Goal: Information Seeking & Learning: Learn about a topic

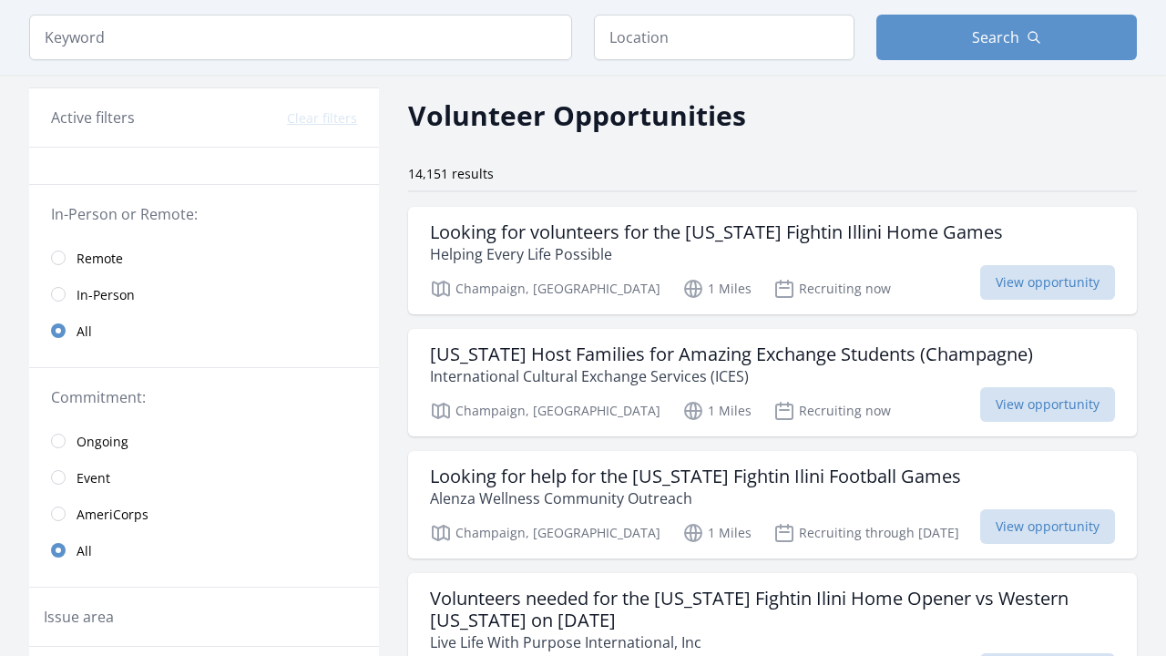
scroll to position [36, 0]
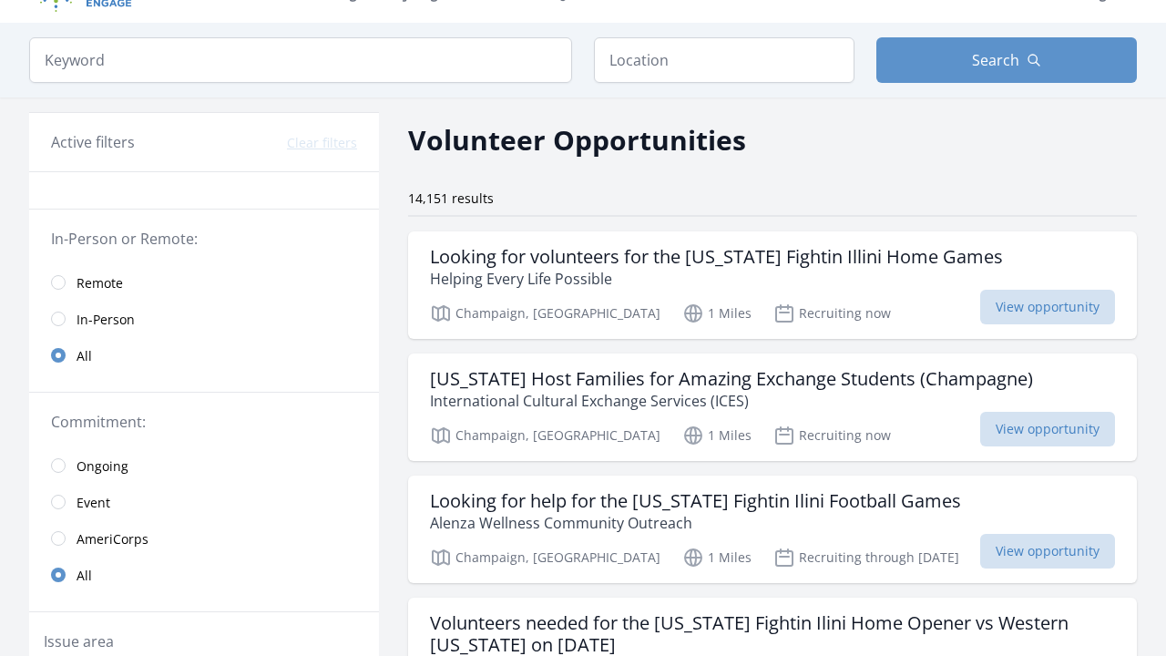
click at [87, 289] on span "Remote" at bounding box center [100, 283] width 46 height 18
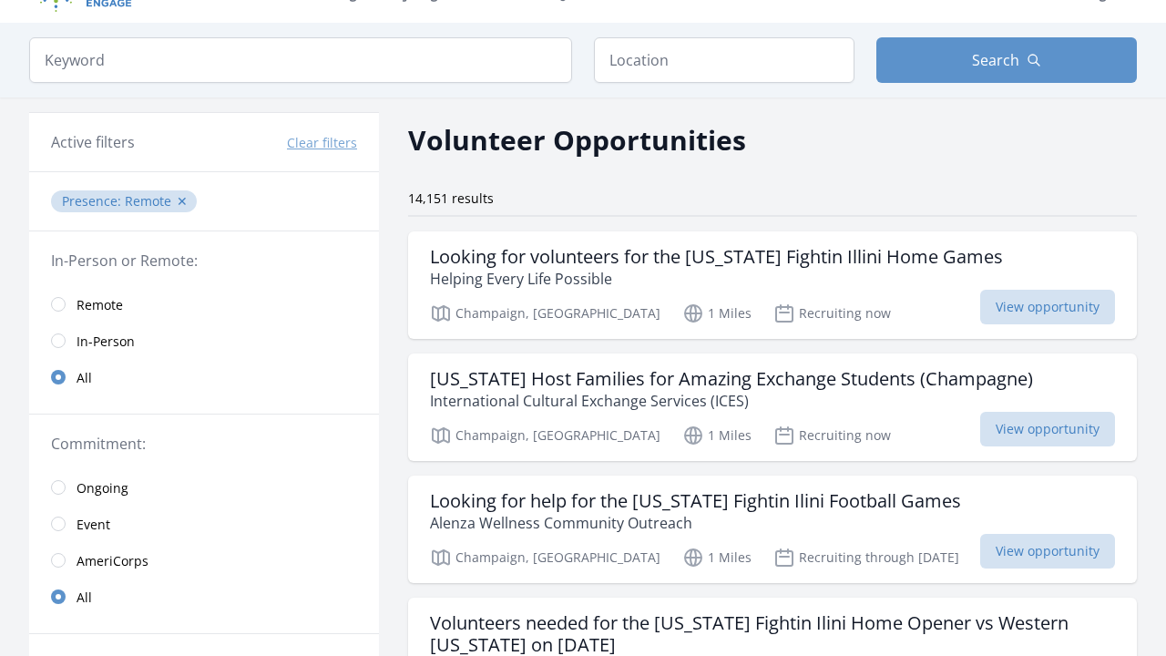
click at [56, 306] on input "radio" at bounding box center [58, 304] width 15 height 15
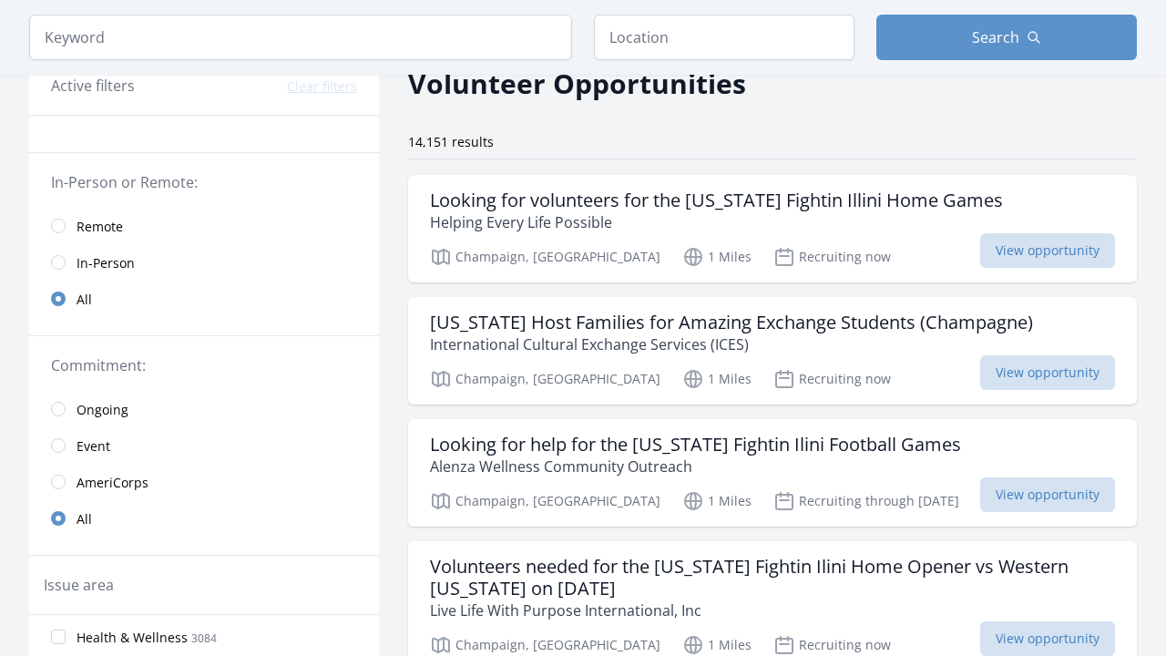
scroll to position [99, 0]
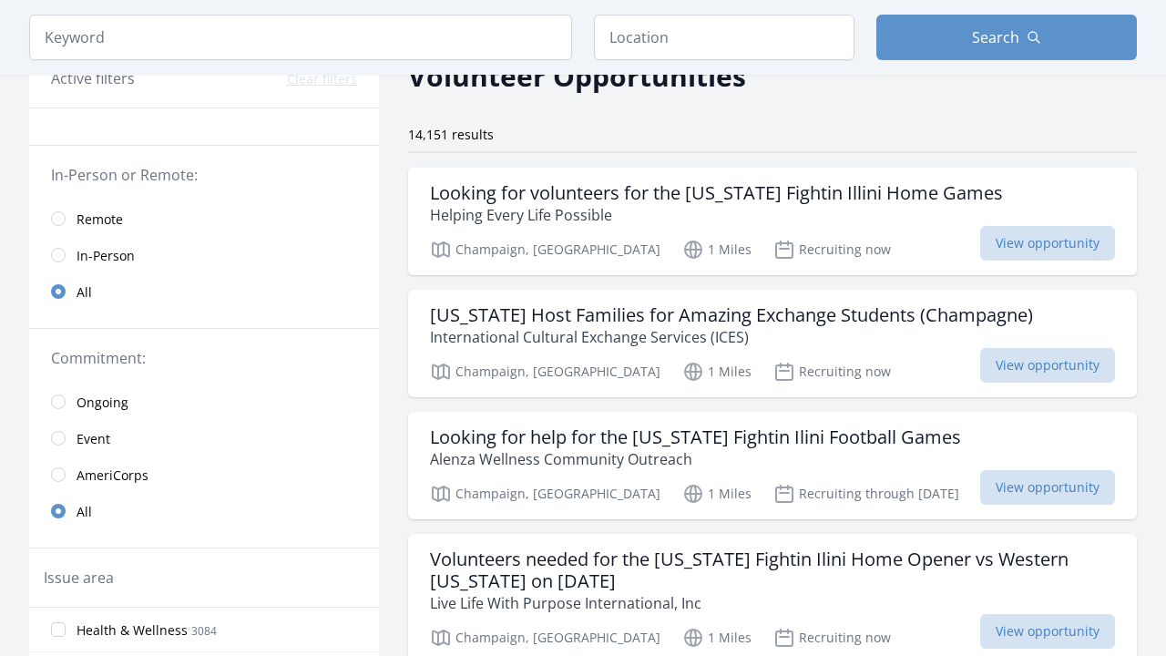
click at [63, 223] on input "radio" at bounding box center [58, 218] width 15 height 15
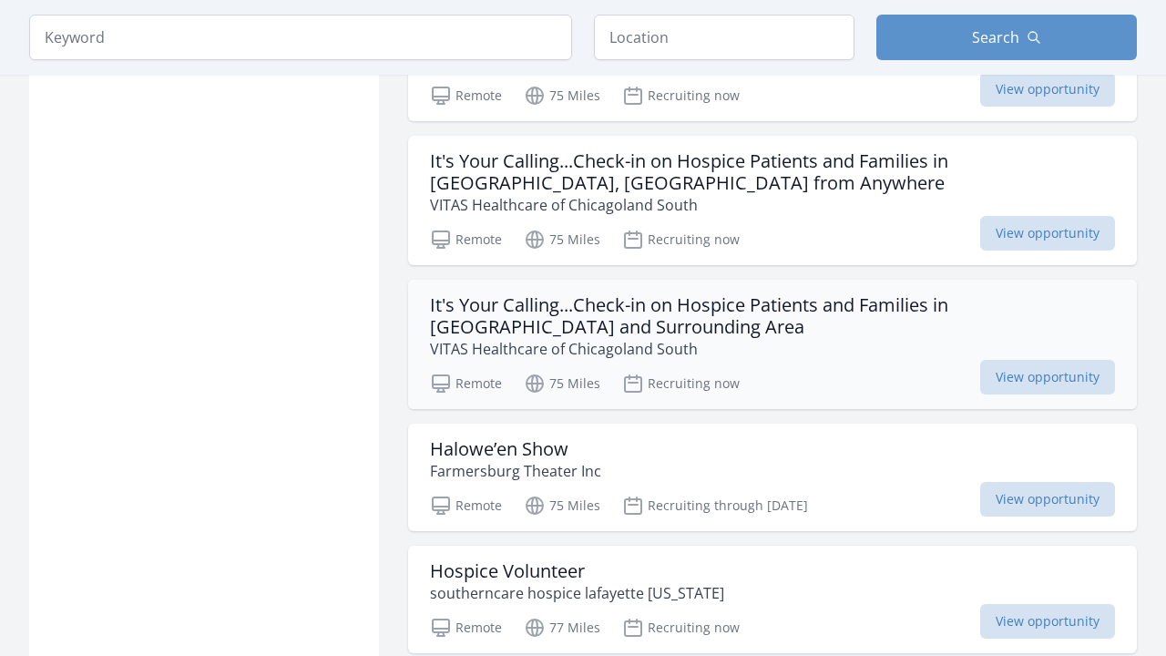
scroll to position [2004, 0]
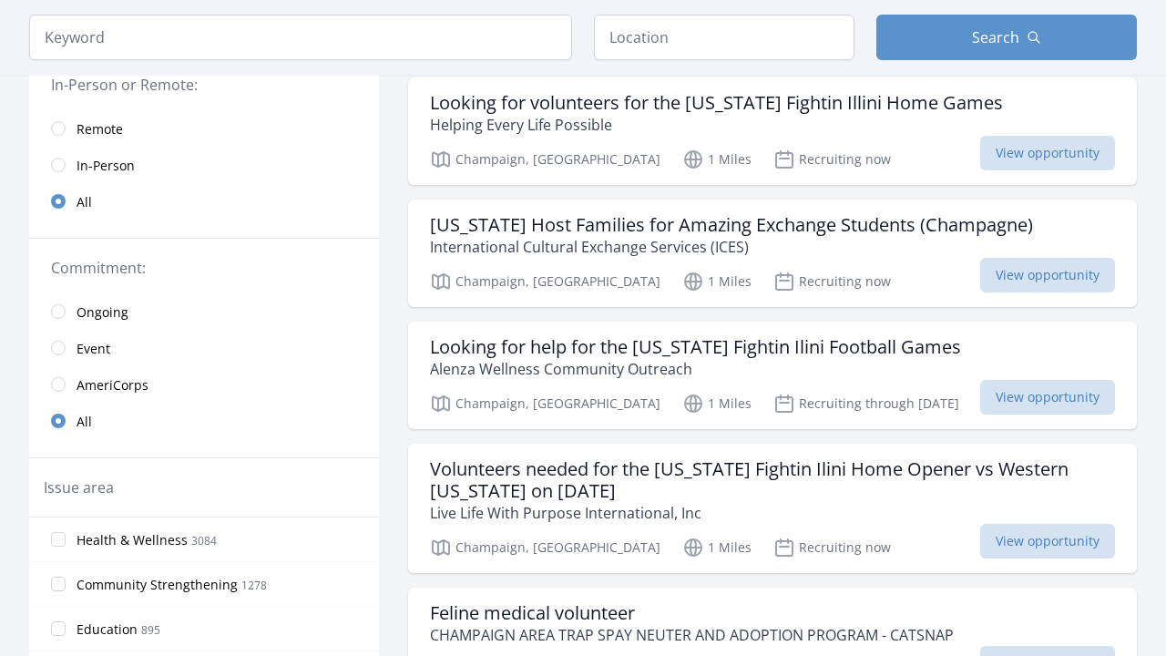
scroll to position [200, 0]
